Goal: Navigation & Orientation: Find specific page/section

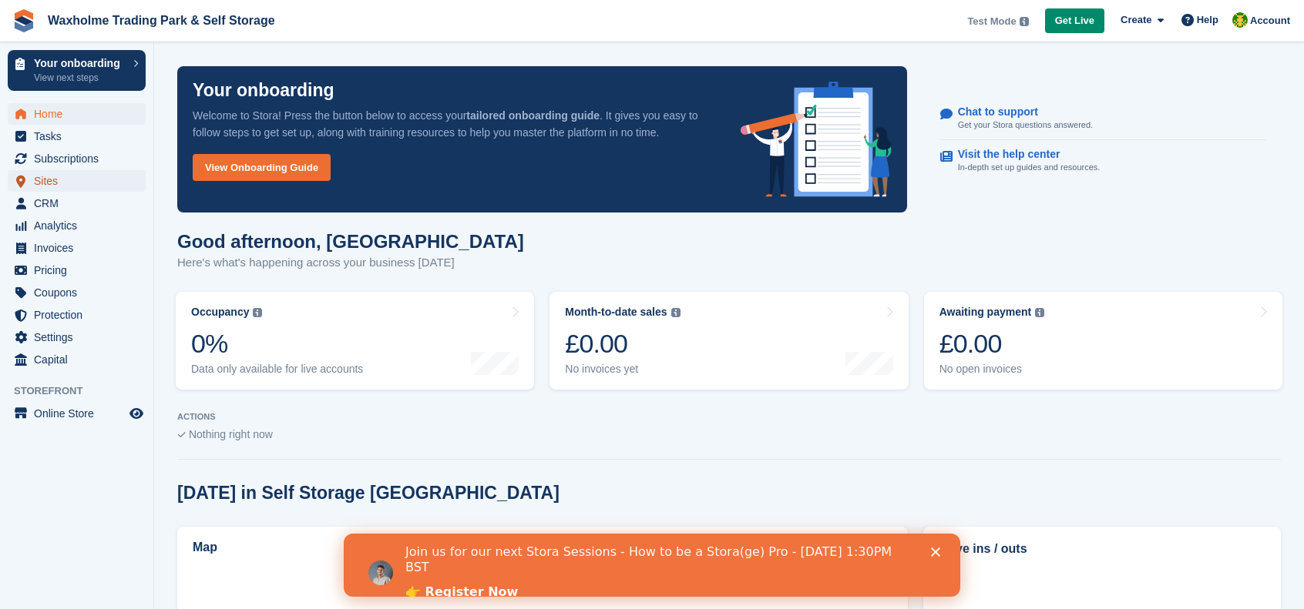
click at [45, 186] on span "Sites" at bounding box center [80, 181] width 92 height 22
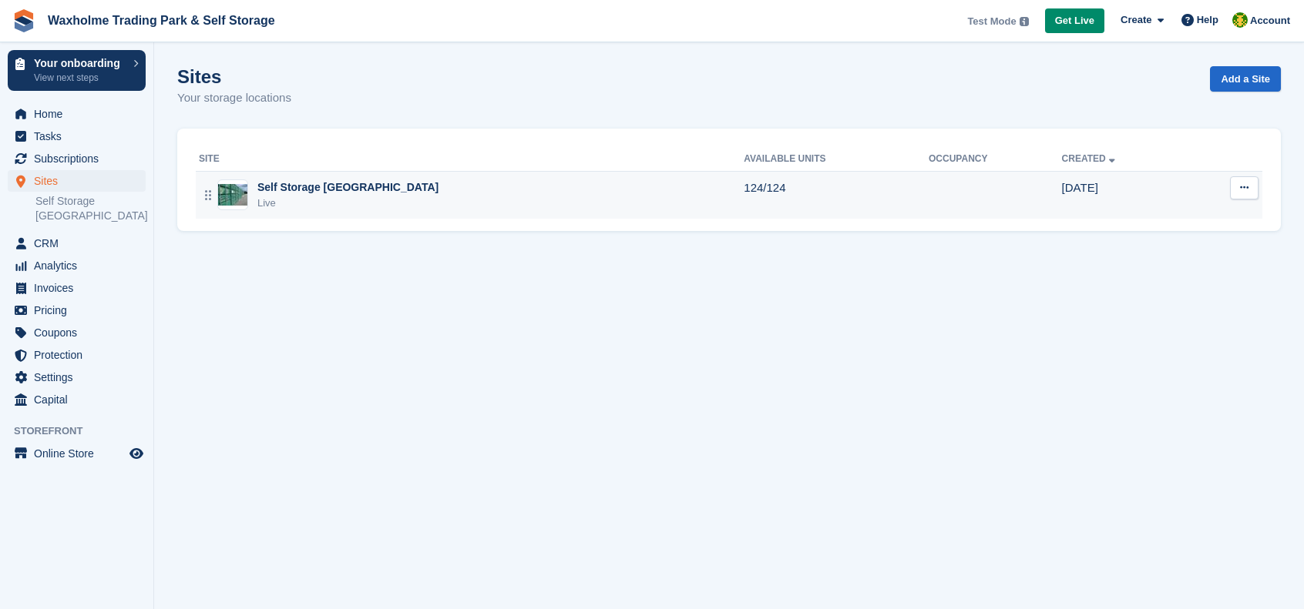
click at [294, 204] on div "Live" at bounding box center [347, 203] width 181 height 15
